Goal: Complete application form: Complete application form

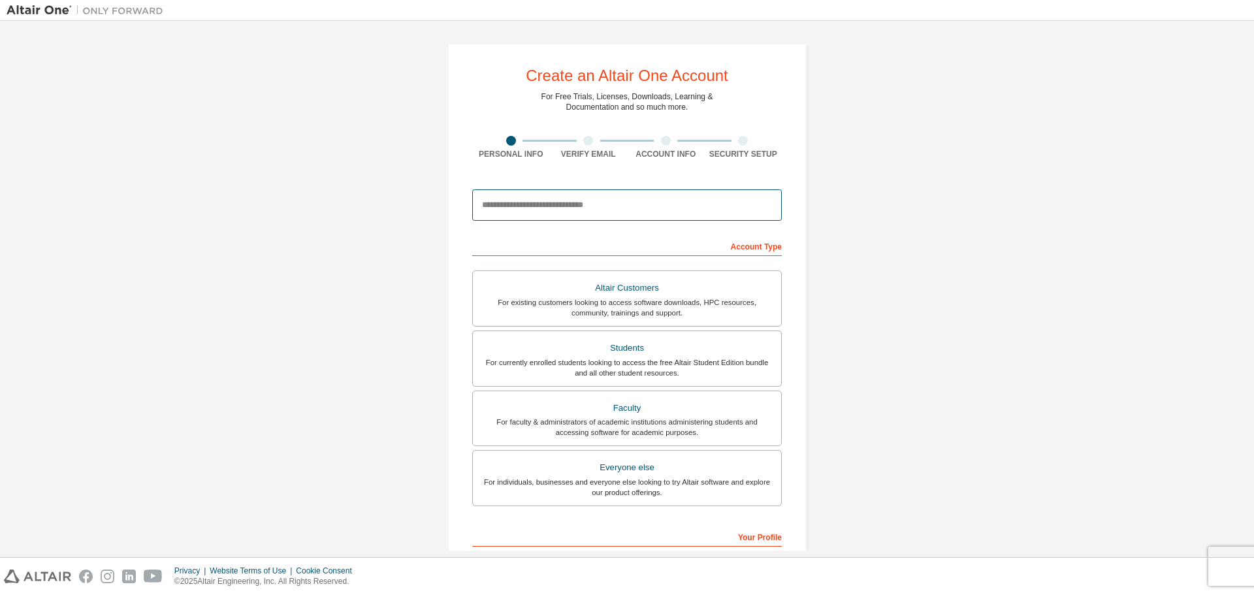
click at [538, 204] on input "email" at bounding box center [627, 204] width 310 height 31
type input "**********"
click at [652, 344] on div "Students" at bounding box center [627, 348] width 293 height 18
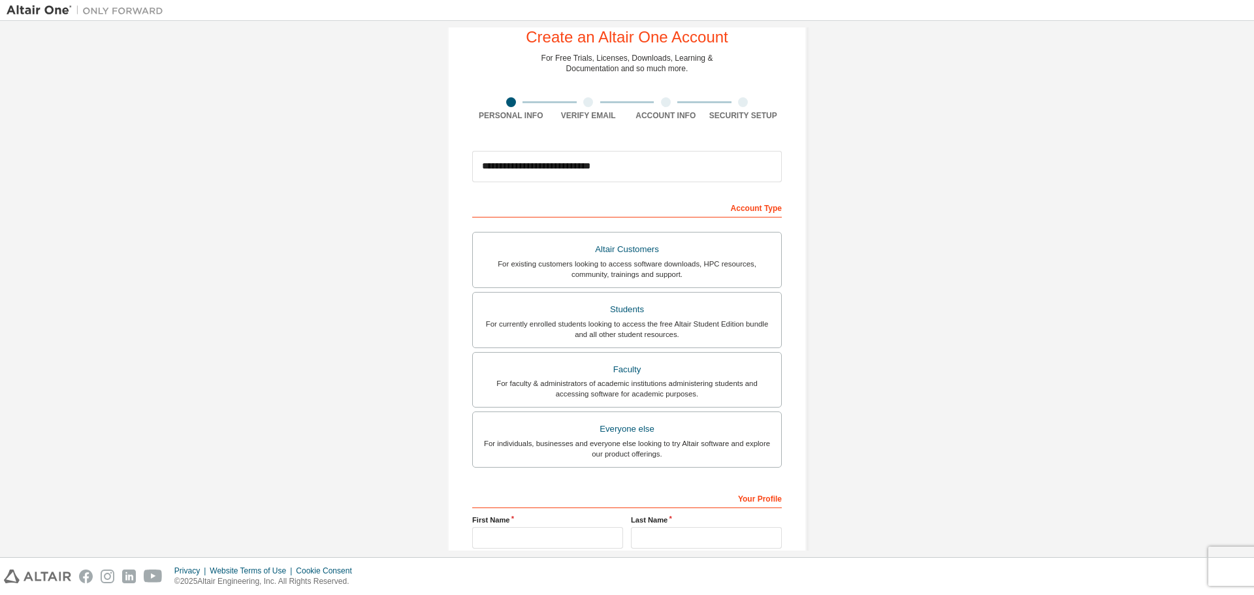
scroll to position [168, 0]
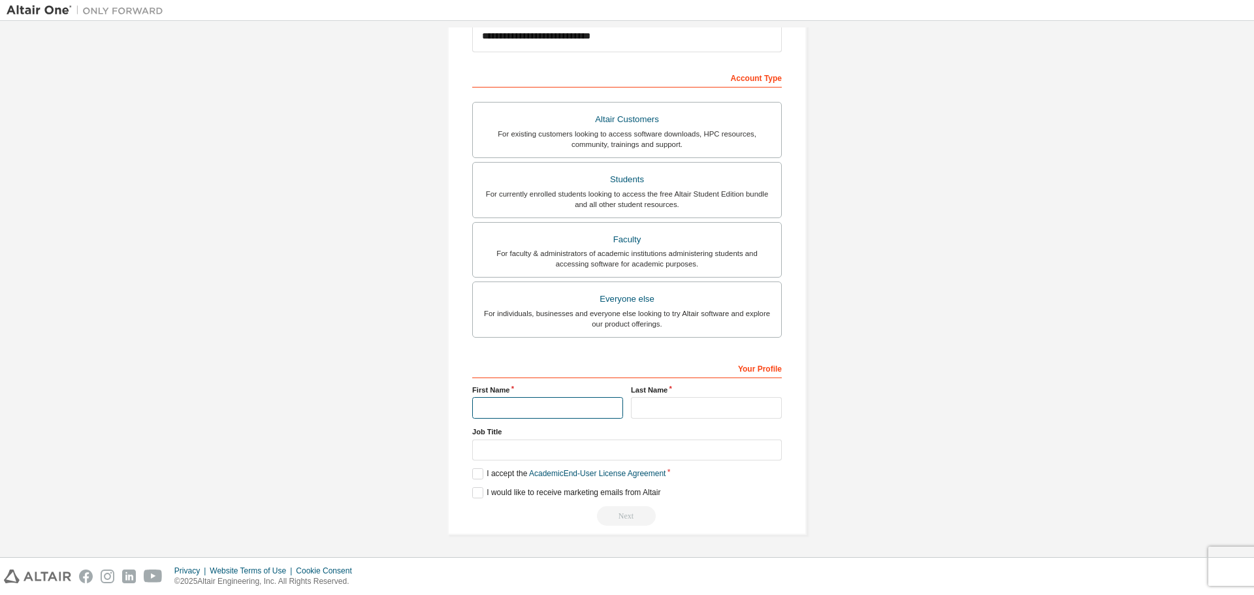
click at [537, 410] on input "text" at bounding box center [547, 408] width 151 height 22
type input "*"
type input "**********"
click at [692, 407] on input "text" at bounding box center [706, 408] width 151 height 22
type input "*****"
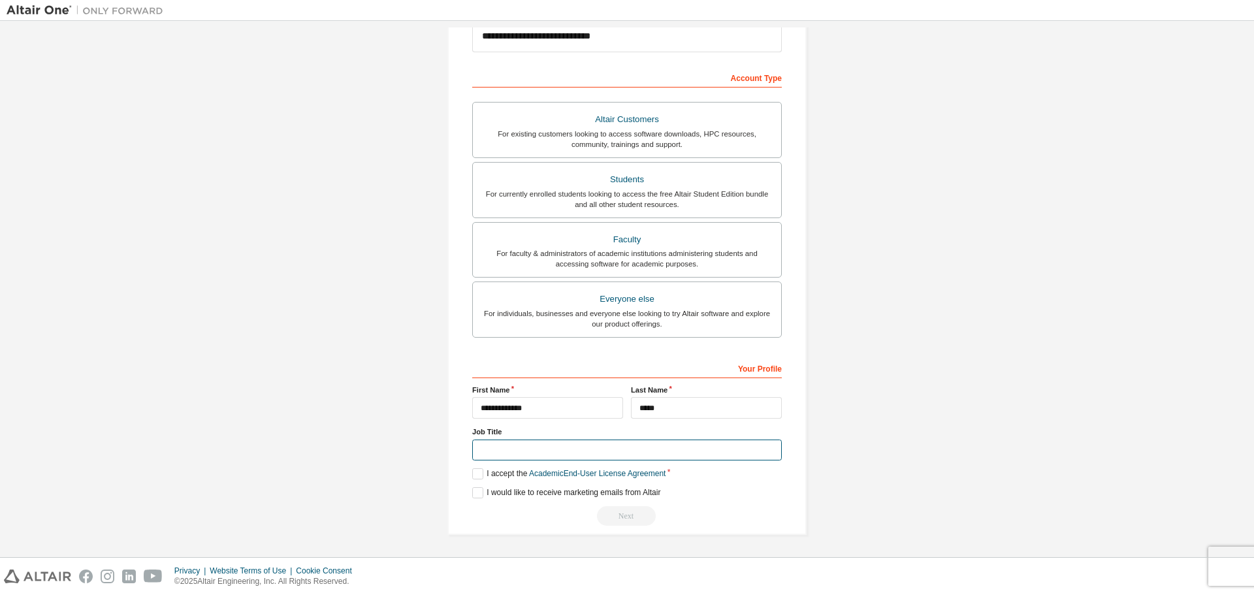
click at [656, 455] on input "text" at bounding box center [627, 450] width 310 height 22
click at [482, 476] on label "I accept the Academic End-User License Agreement" at bounding box center [568, 473] width 193 height 11
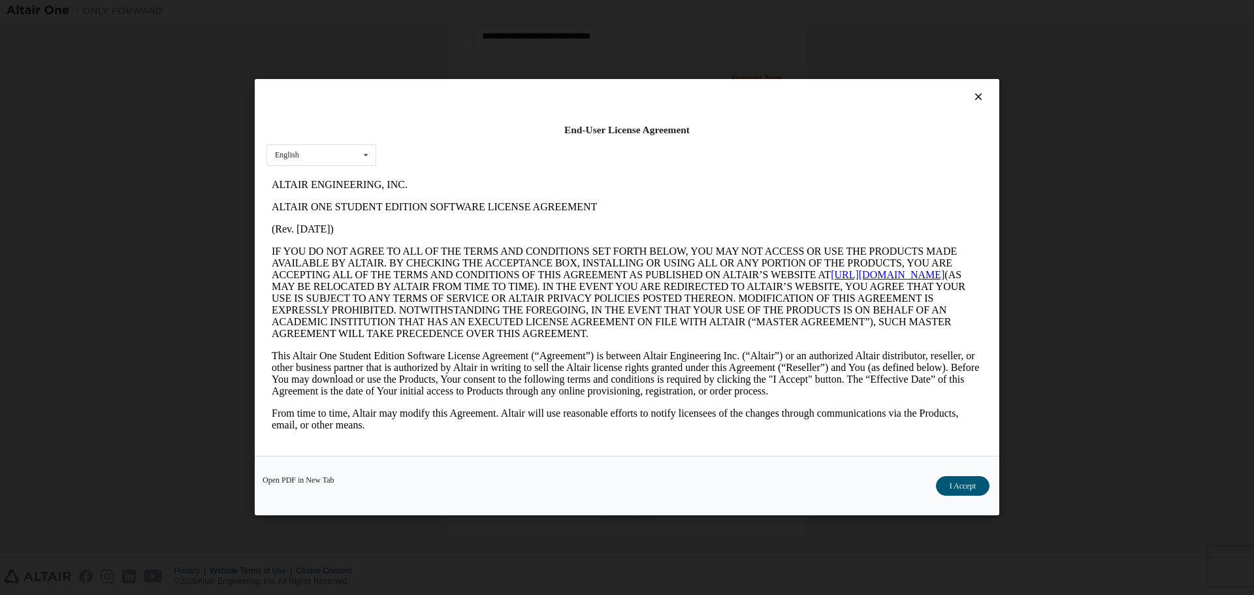
scroll to position [0, 0]
click at [970, 98] on div at bounding box center [626, 100] width 721 height 18
click at [972, 99] on icon at bounding box center [979, 97] width 14 height 12
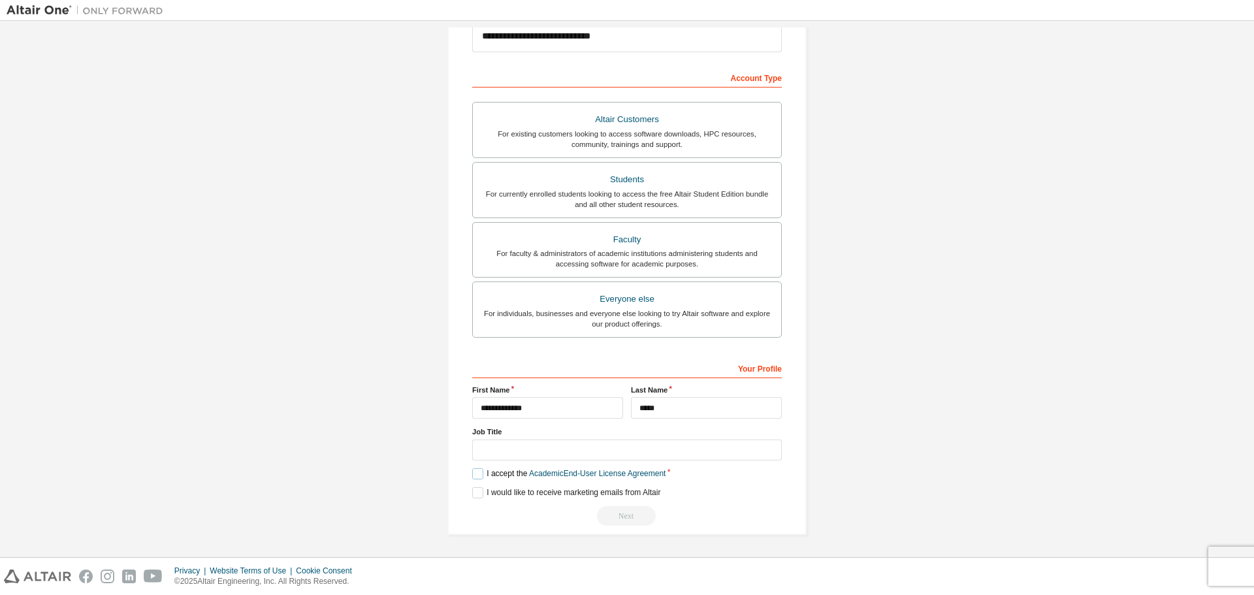
click at [475, 475] on label "I accept the Academic End-User License Agreement" at bounding box center [568, 473] width 193 height 11
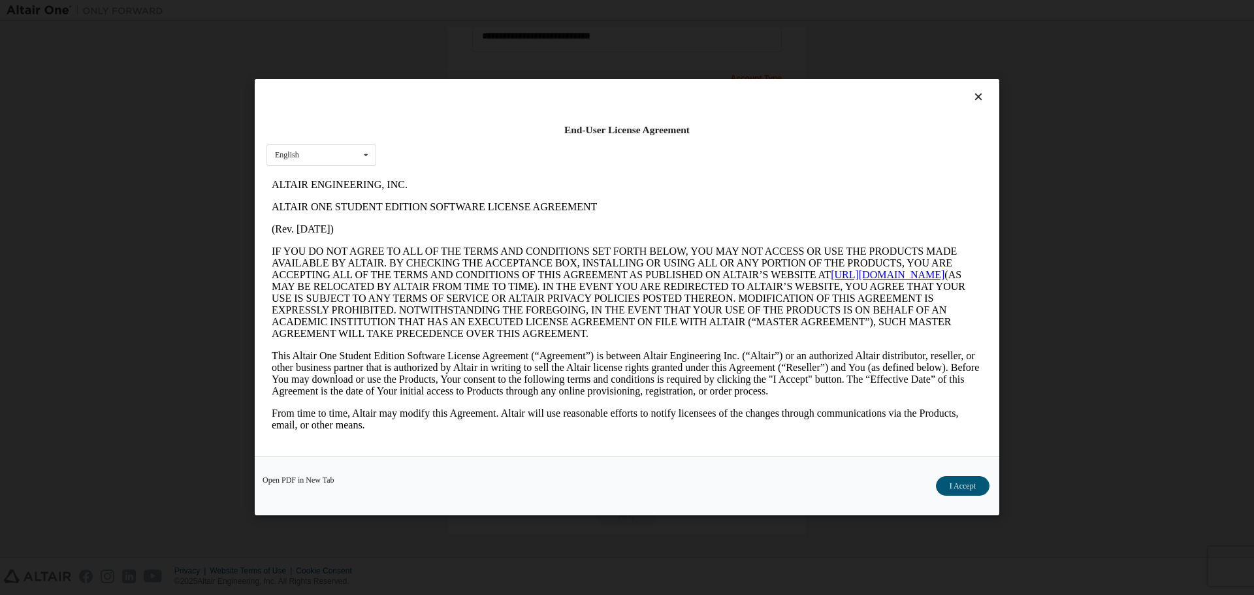
click at [981, 92] on icon at bounding box center [979, 97] width 14 height 12
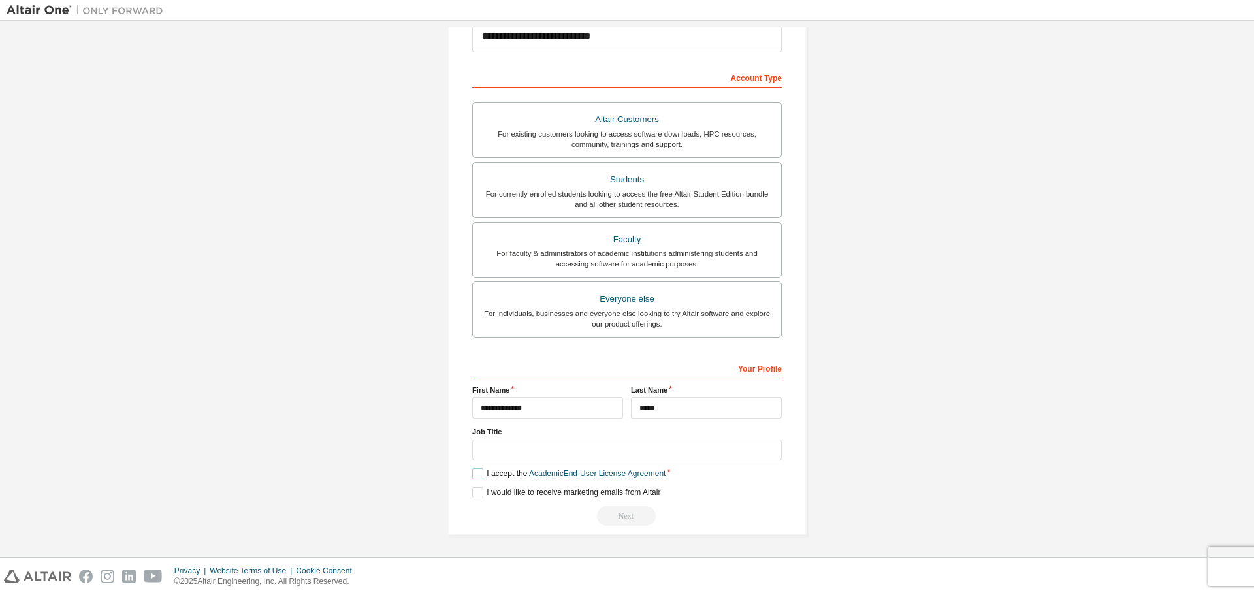
click at [478, 477] on label "I accept the Academic End-User License Agreement" at bounding box center [568, 473] width 193 height 11
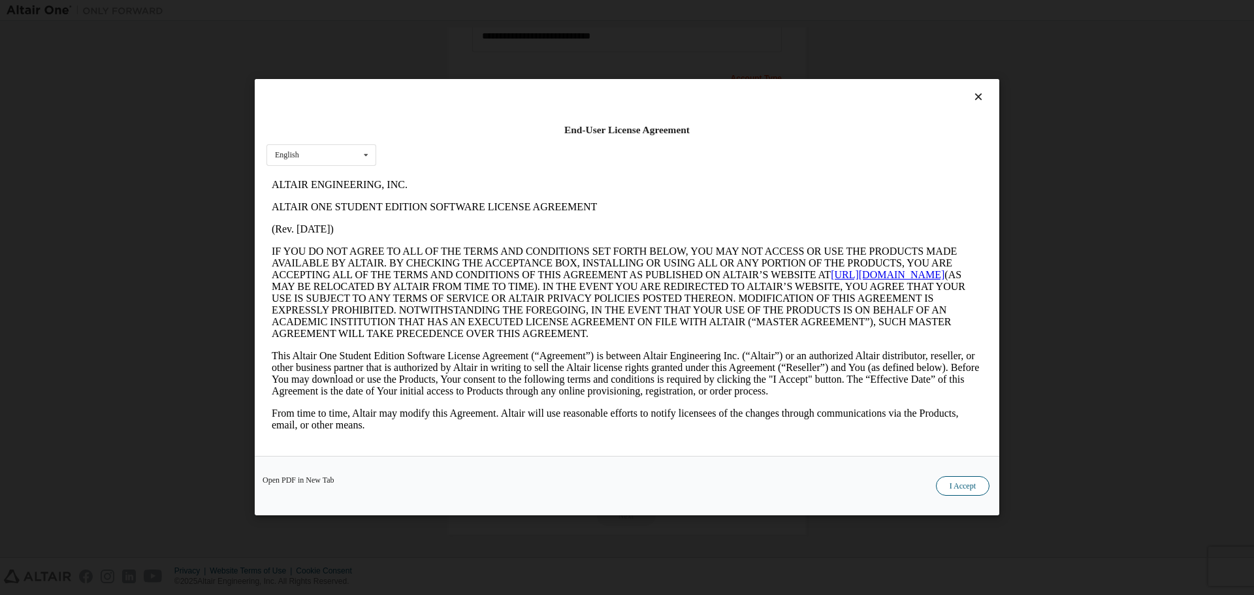
click at [939, 478] on button "I Accept" at bounding box center [963, 487] width 54 height 20
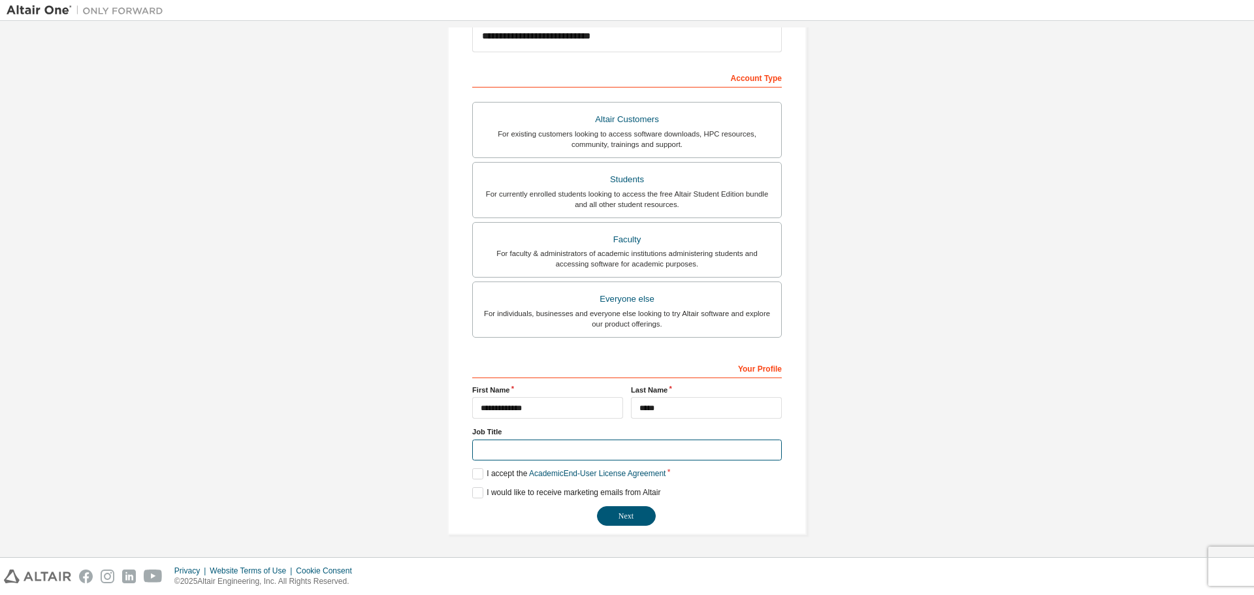
click at [633, 443] on input "text" at bounding box center [627, 450] width 310 height 22
type input "*******"
click at [628, 511] on button "Next" at bounding box center [626, 516] width 59 height 20
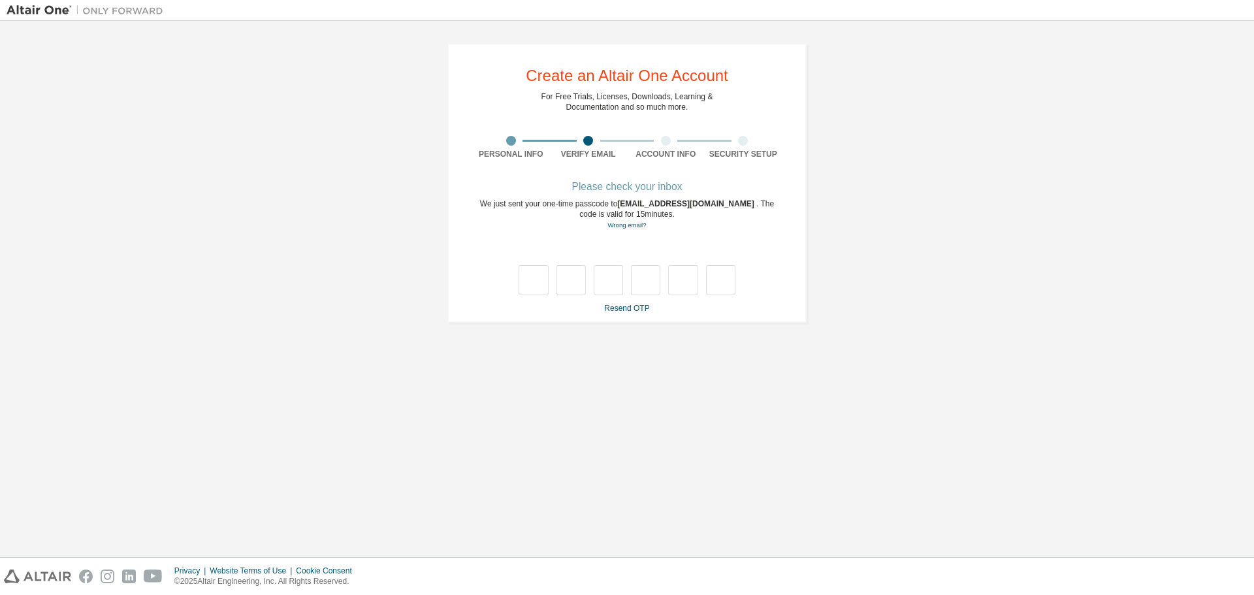
type input "*"
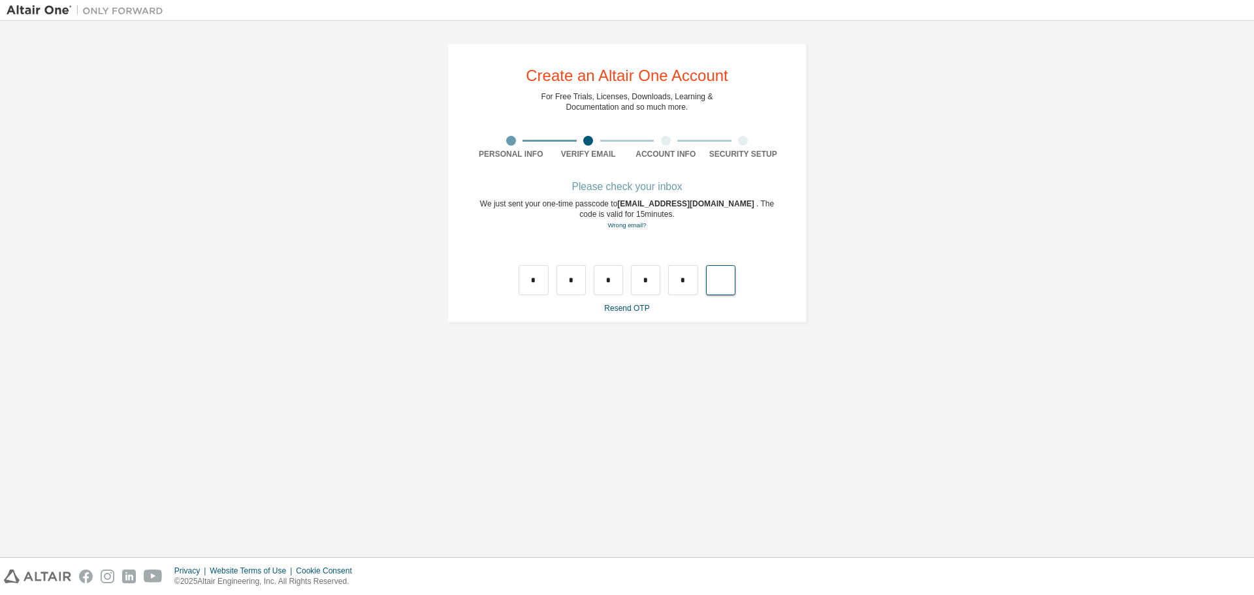
type input "*"
